Goal: Information Seeking & Learning: Learn about a topic

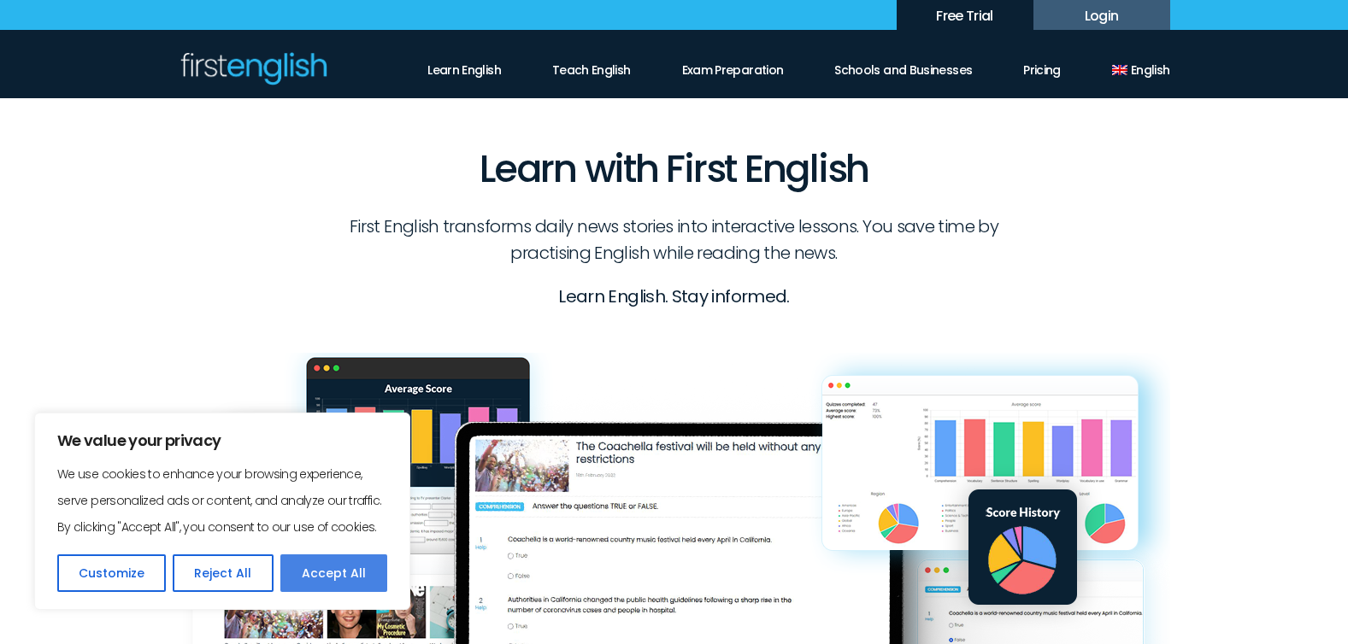
click at [351, 566] on button "Accept All" at bounding box center [333, 574] width 107 height 38
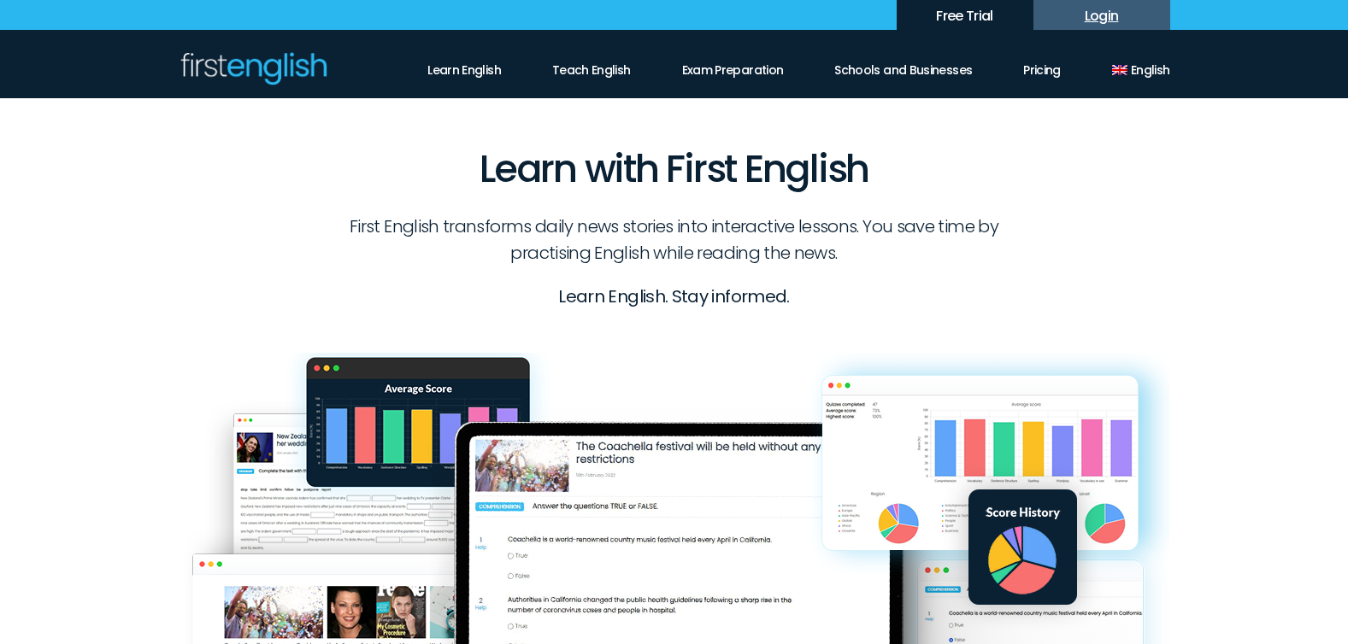
click at [1095, 15] on link "Login" at bounding box center [1101, 15] width 137 height 30
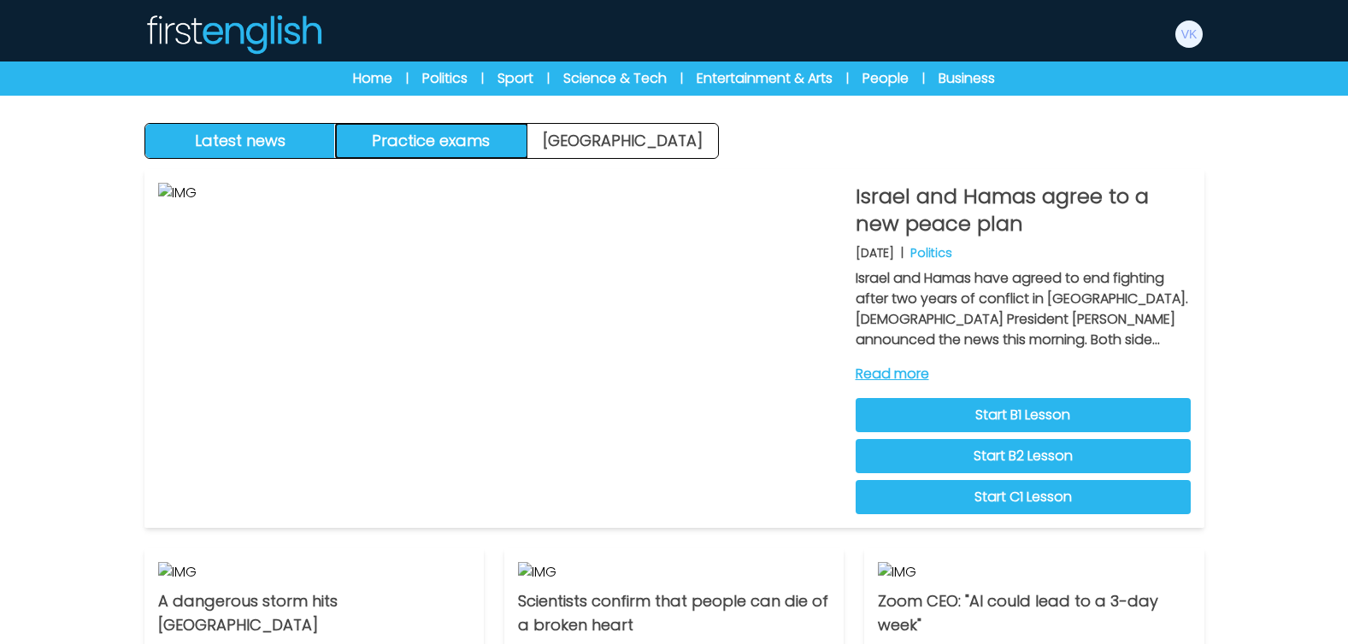
click at [470, 144] on button "Practice exams" at bounding box center [431, 141] width 191 height 34
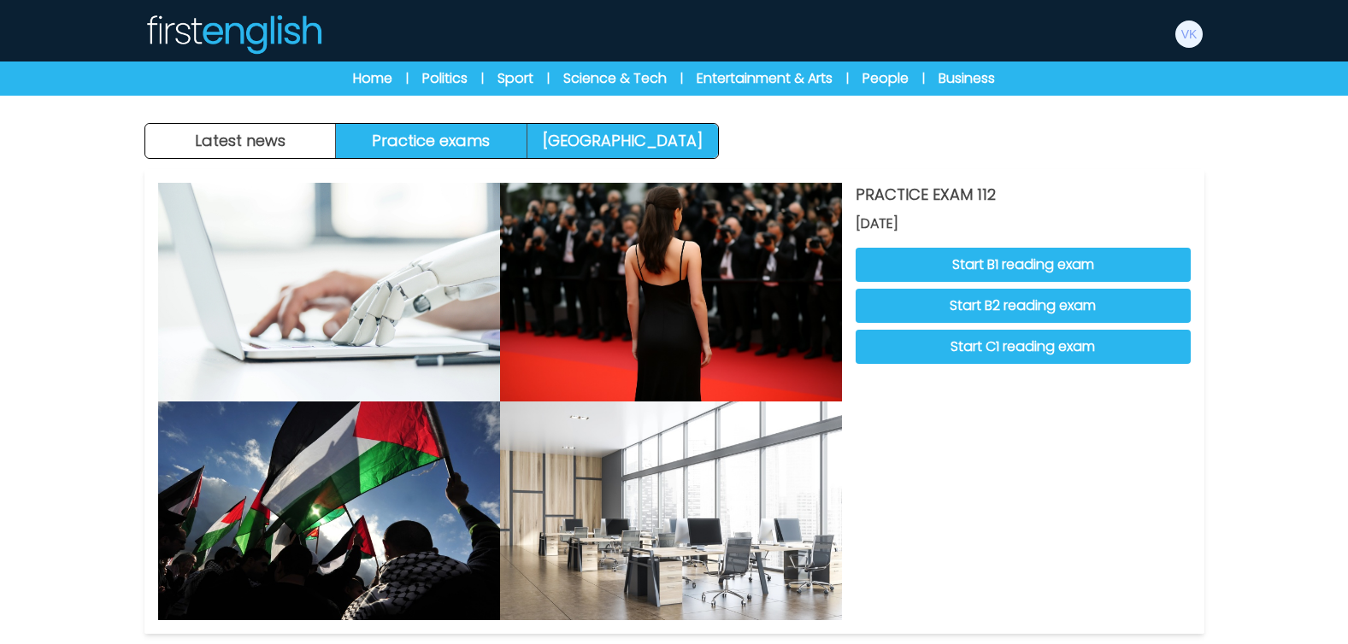
click at [675, 134] on link "[GEOGRAPHIC_DATA]" at bounding box center [622, 141] width 191 height 34
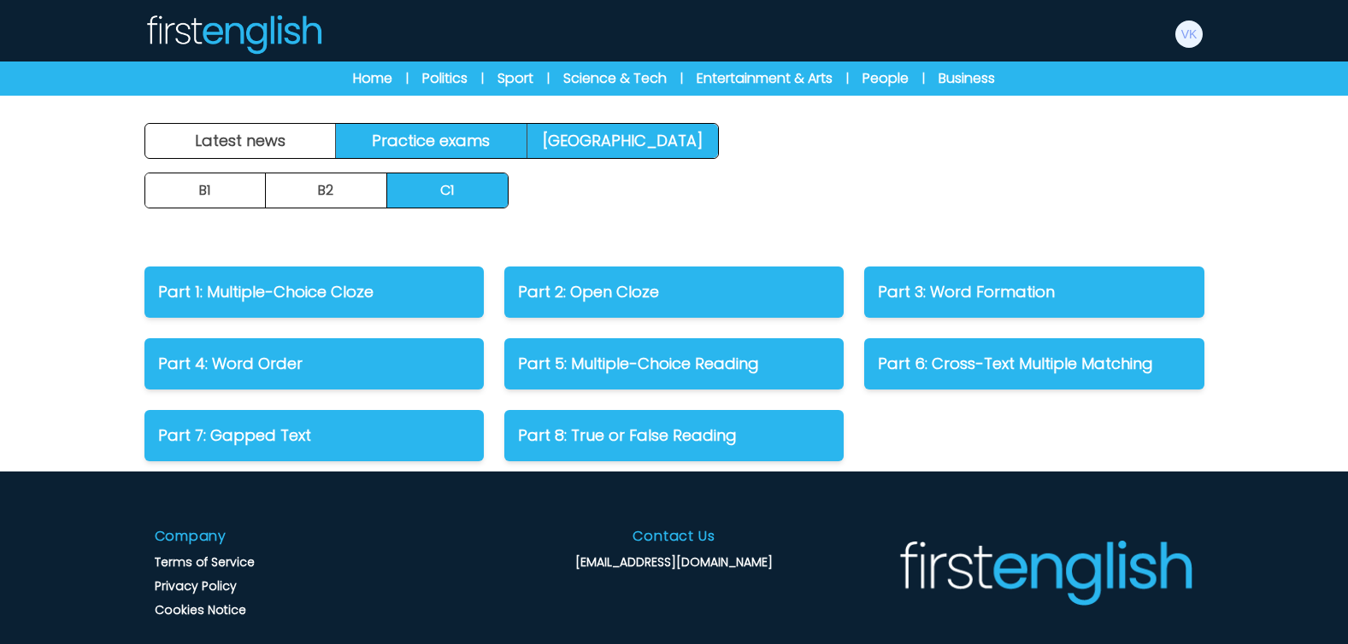
click at [463, 139] on link "Practice exams" at bounding box center [431, 141] width 191 height 34
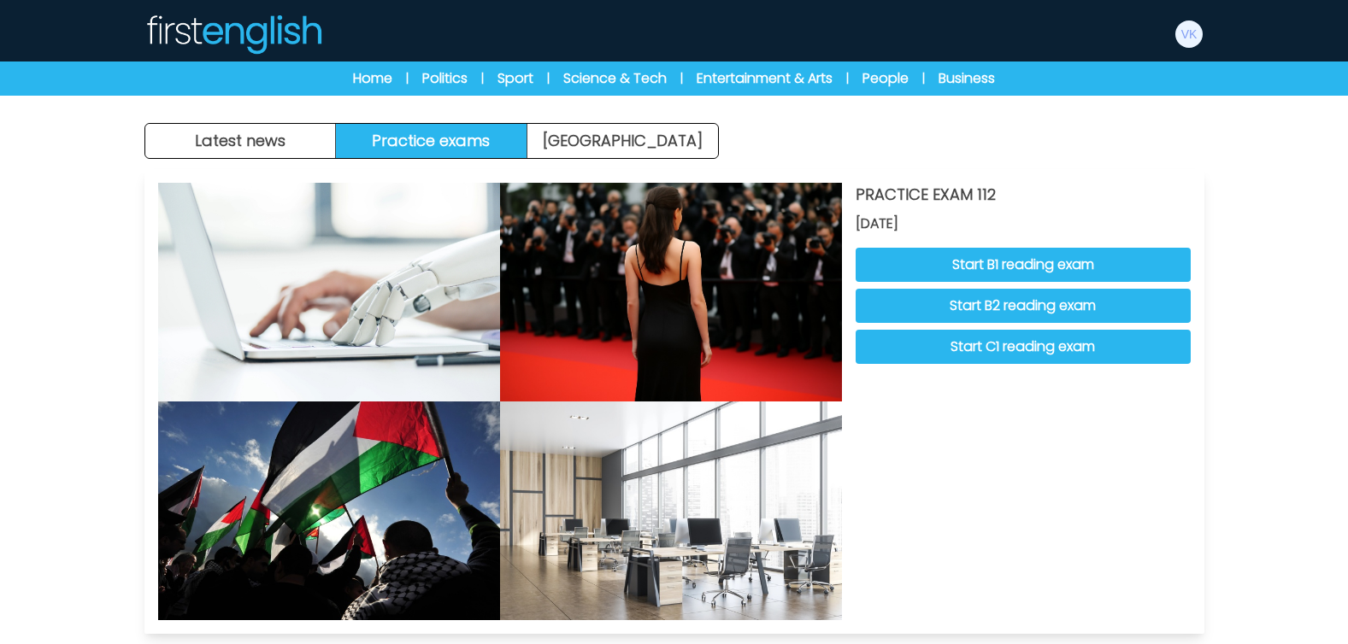
click at [1086, 460] on div "PRACTICE EXAM 112 08 October 2025 Start B1 reading exam Start B2 reading exam S…" at bounding box center [1022, 401] width 335 height 437
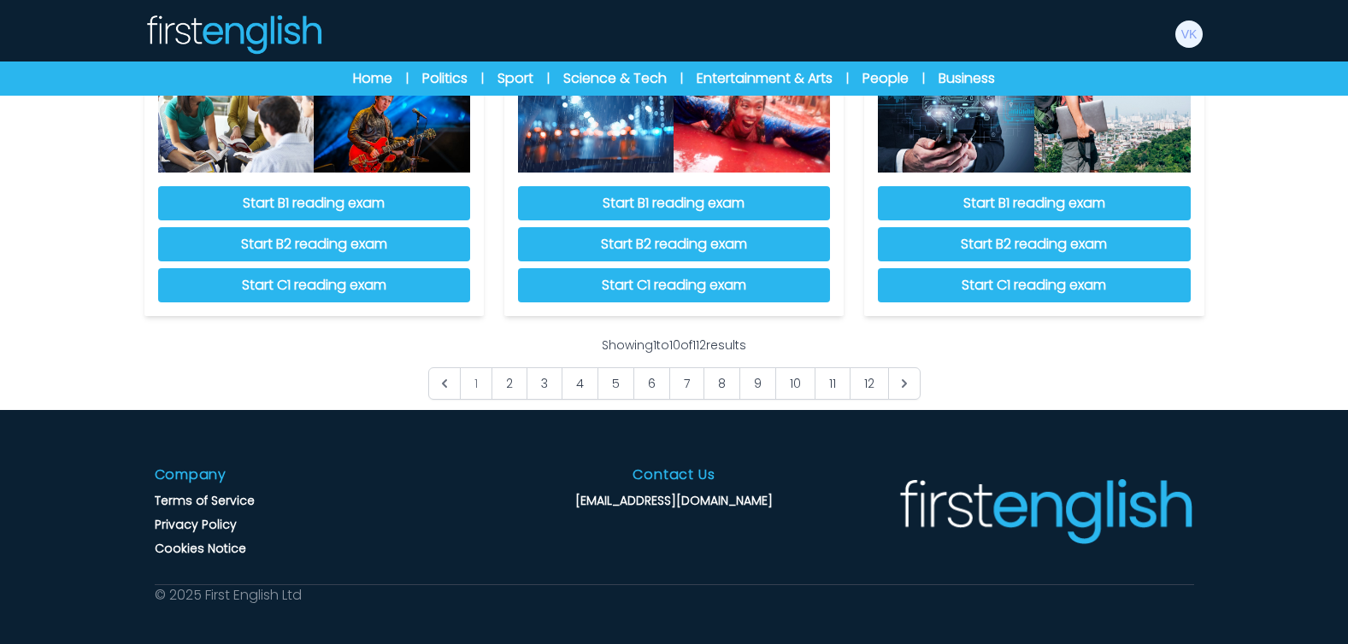
scroll to position [1606, 0]
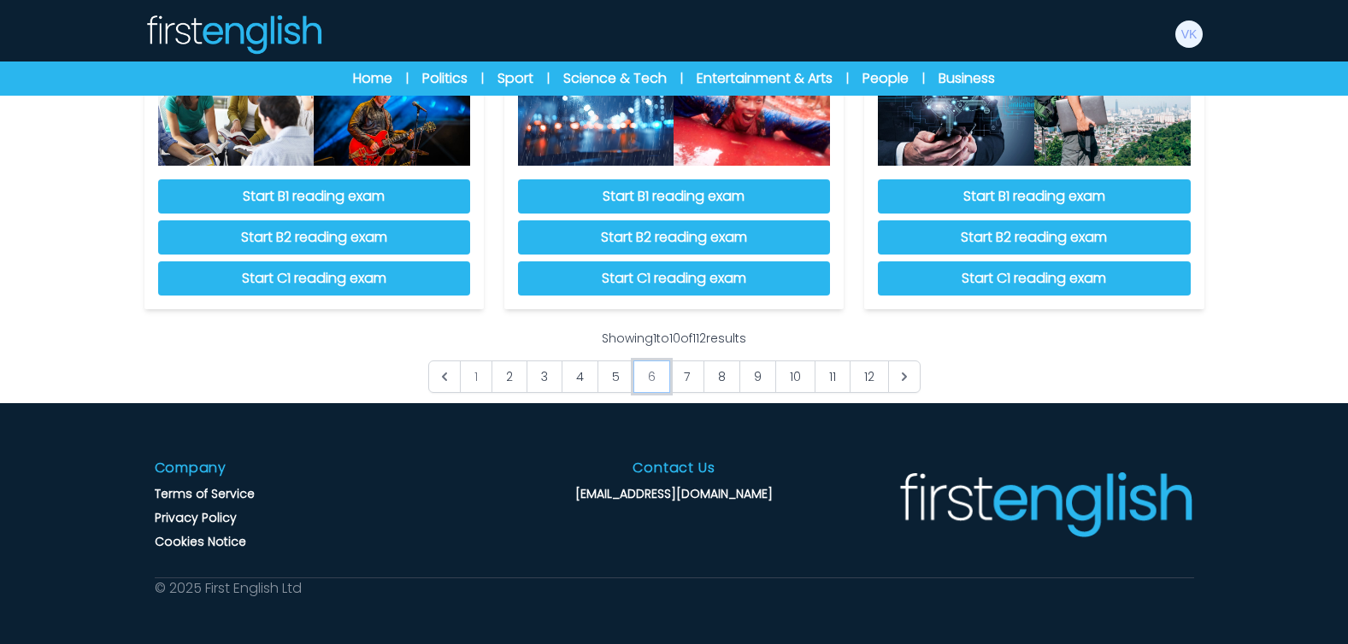
click at [648, 378] on link "6" at bounding box center [651, 377] width 37 height 32
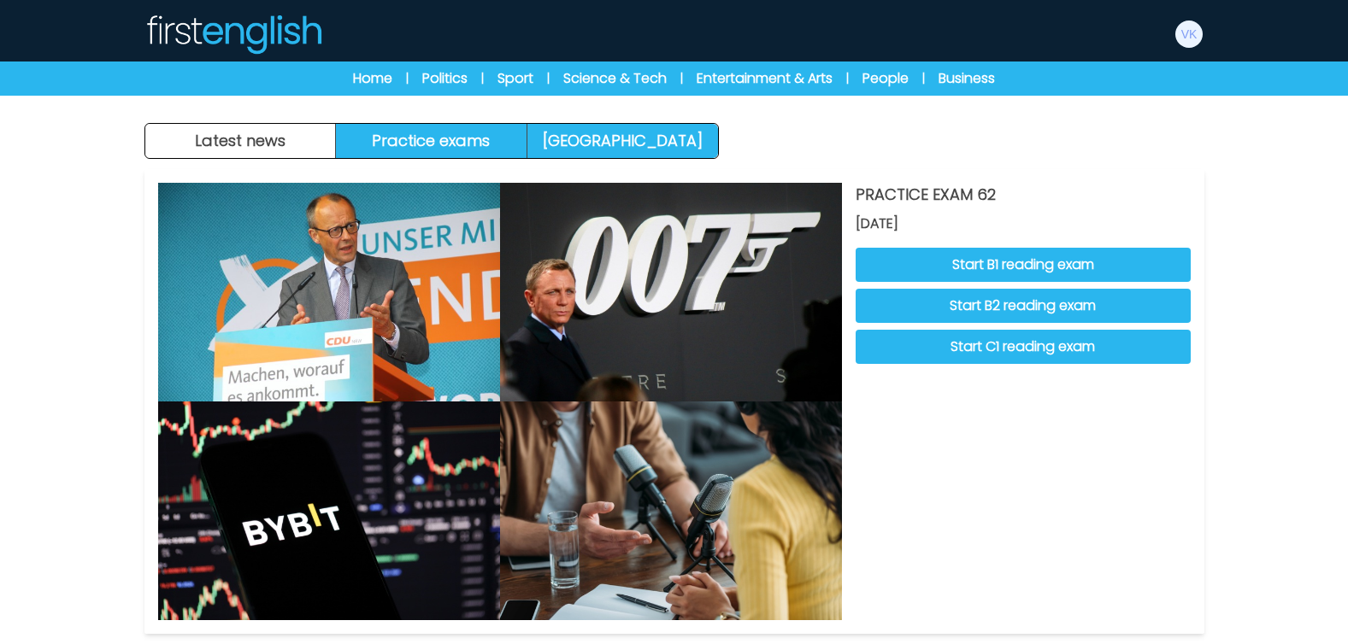
click at [616, 141] on link "[GEOGRAPHIC_DATA]" at bounding box center [622, 141] width 191 height 34
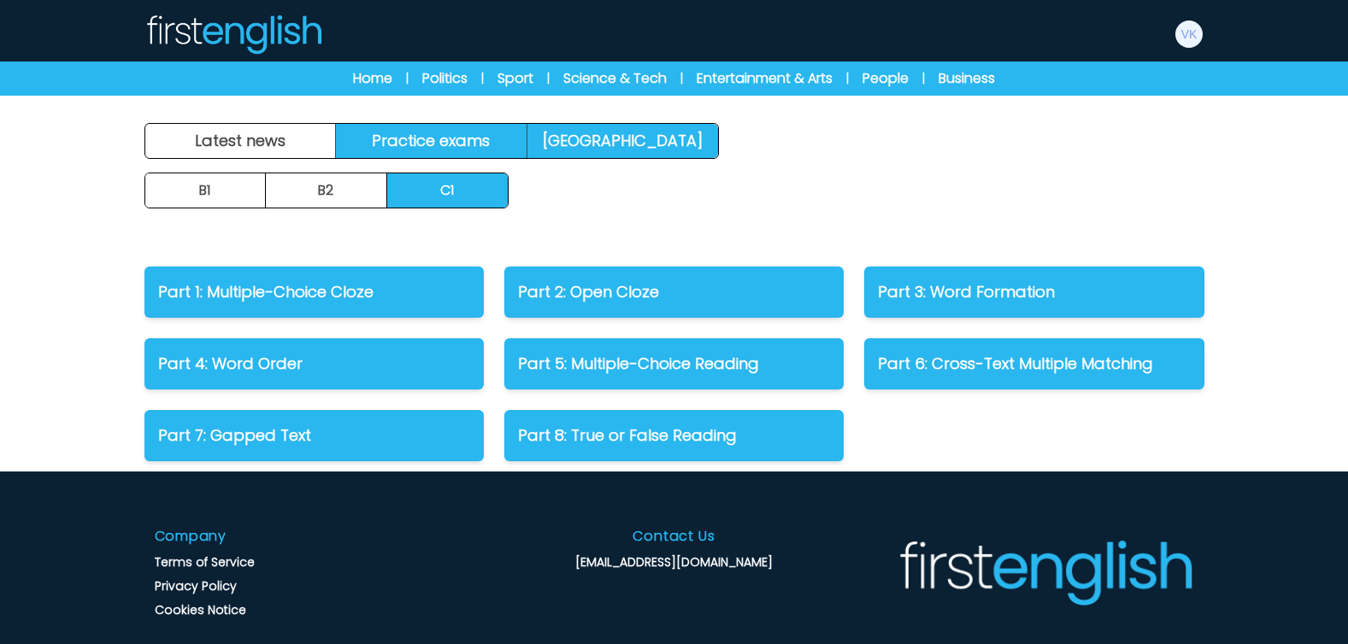
click at [448, 136] on link "Practice exams" at bounding box center [431, 141] width 191 height 34
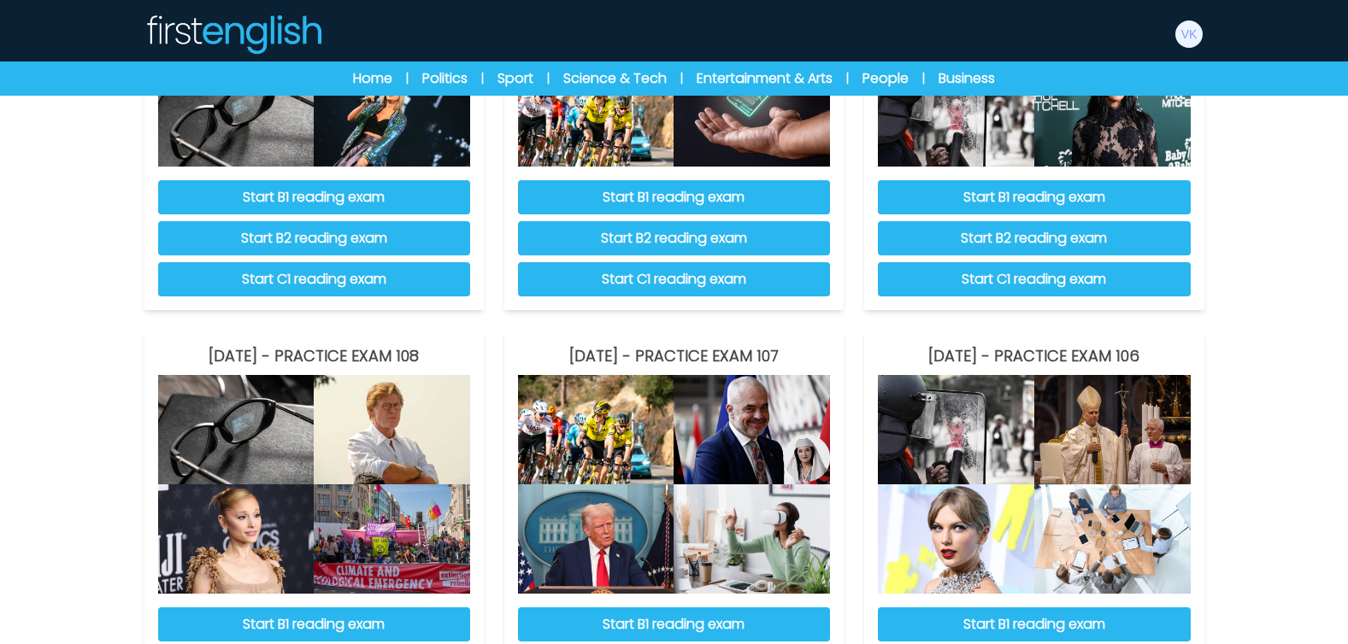
scroll to position [752, 0]
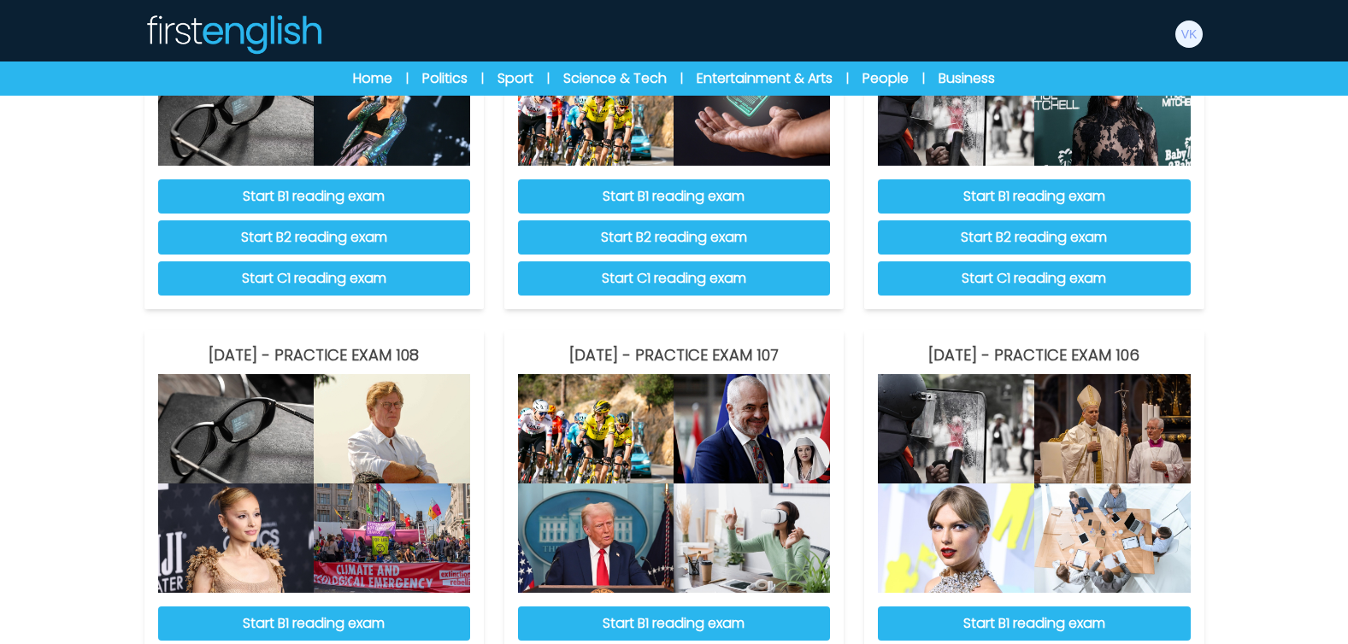
click at [1317, 225] on div "Latest news Practice exams [GEOGRAPHIC_DATA] Latest news [GEOGRAPHIC_DATA] Prac…" at bounding box center [674, 253] width 1348 height 2010
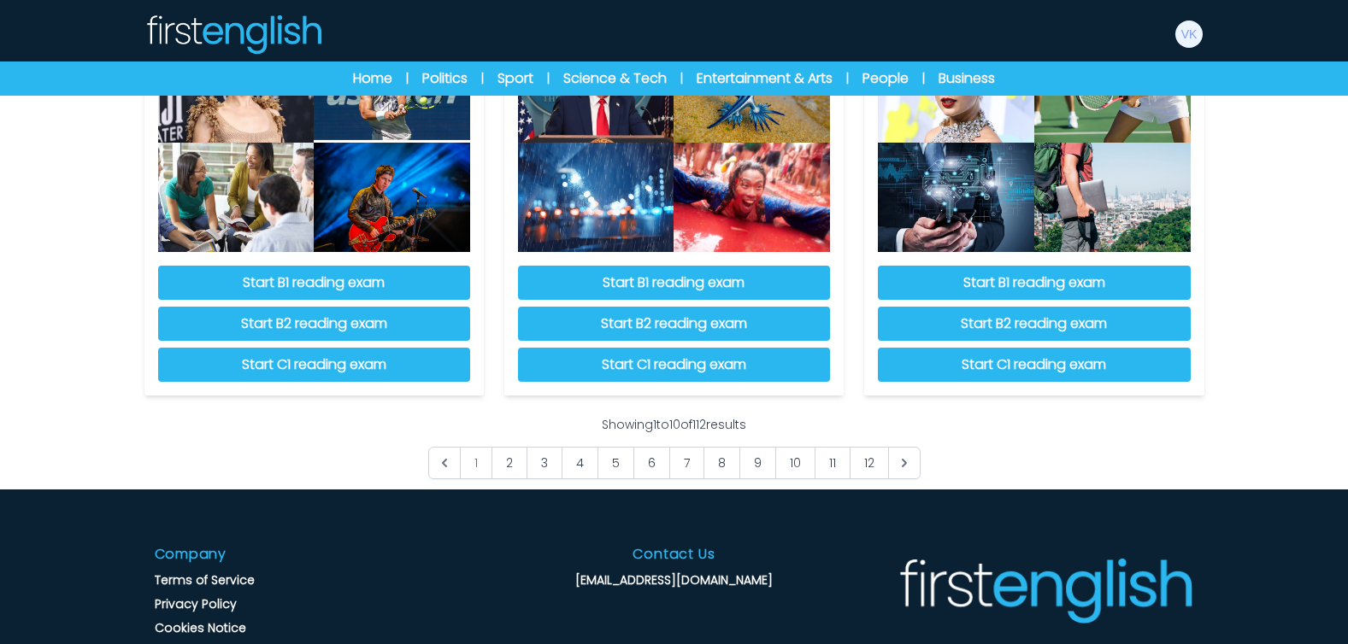
scroll to position [1616, 0]
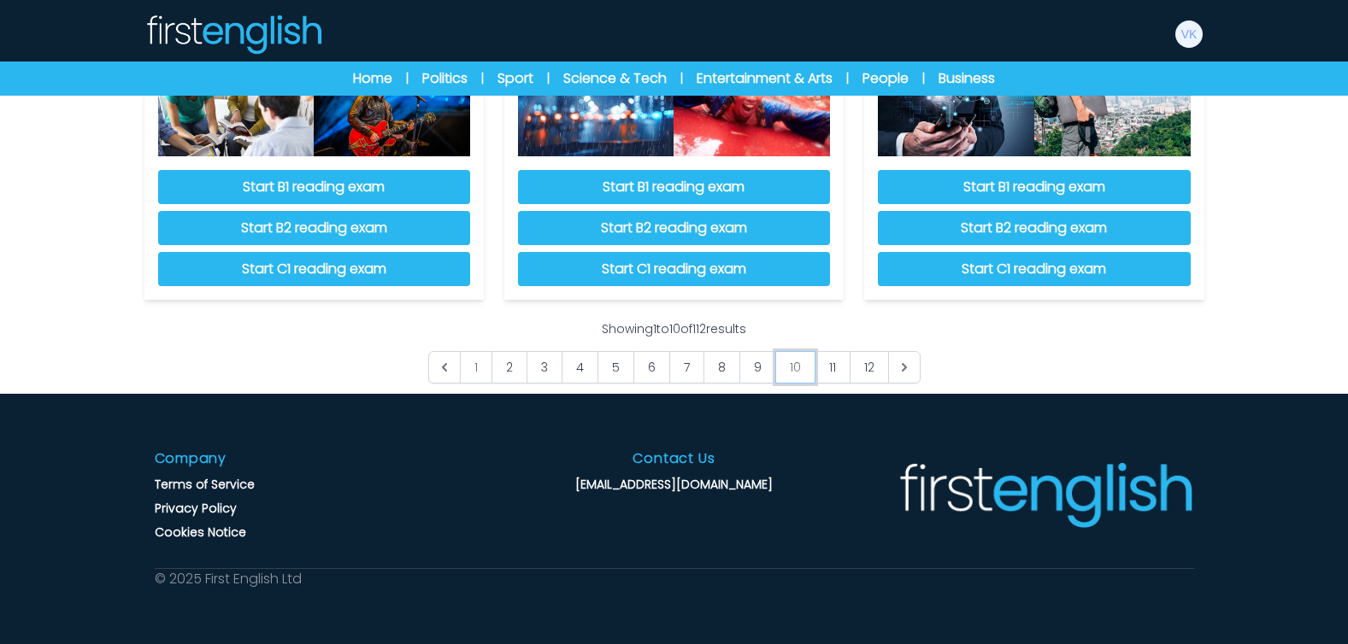
click at [784, 372] on link "10" at bounding box center [795, 367] width 40 height 32
